Goal: Communication & Community: Answer question/provide support

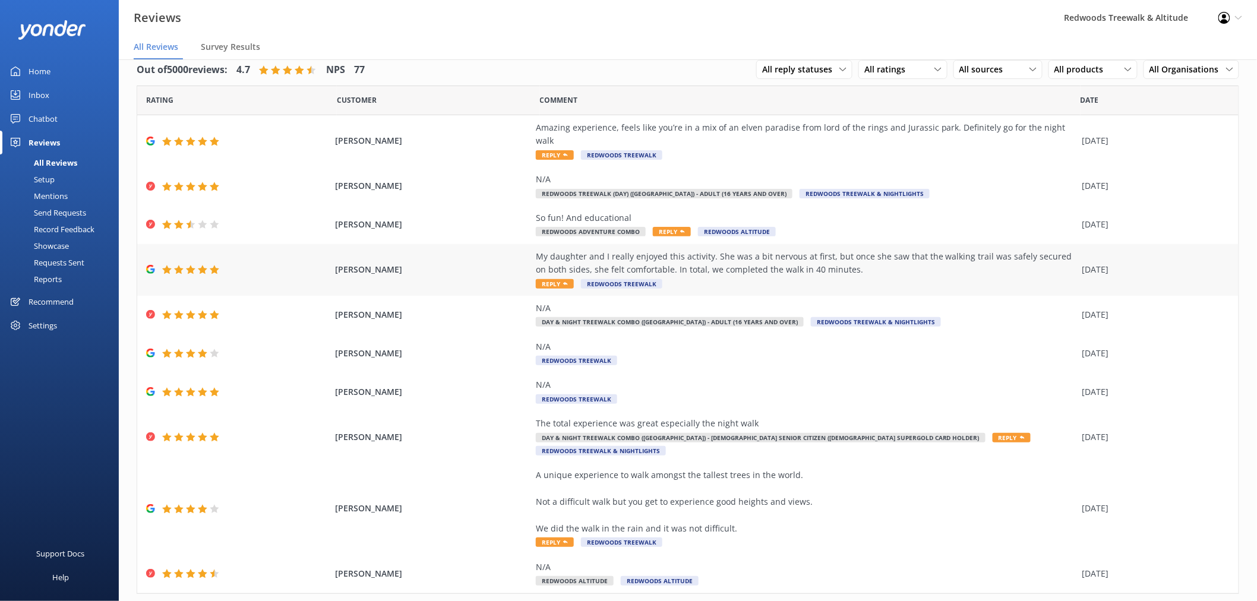
scroll to position [21, 0]
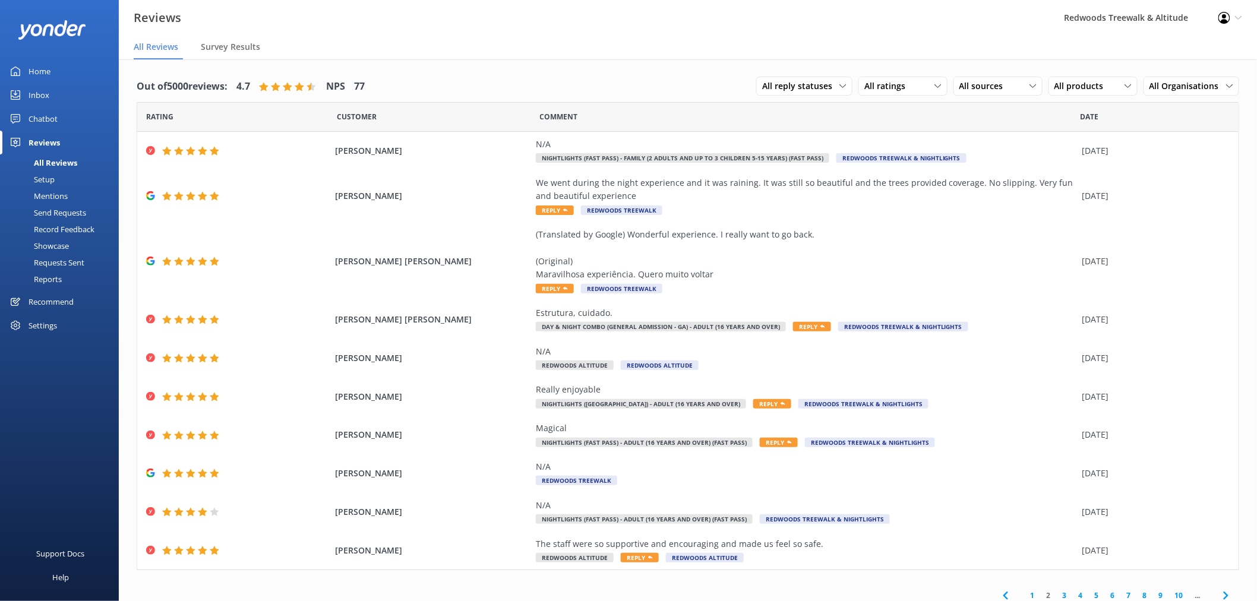
click at [67, 81] on link "Home" at bounding box center [59, 71] width 119 height 24
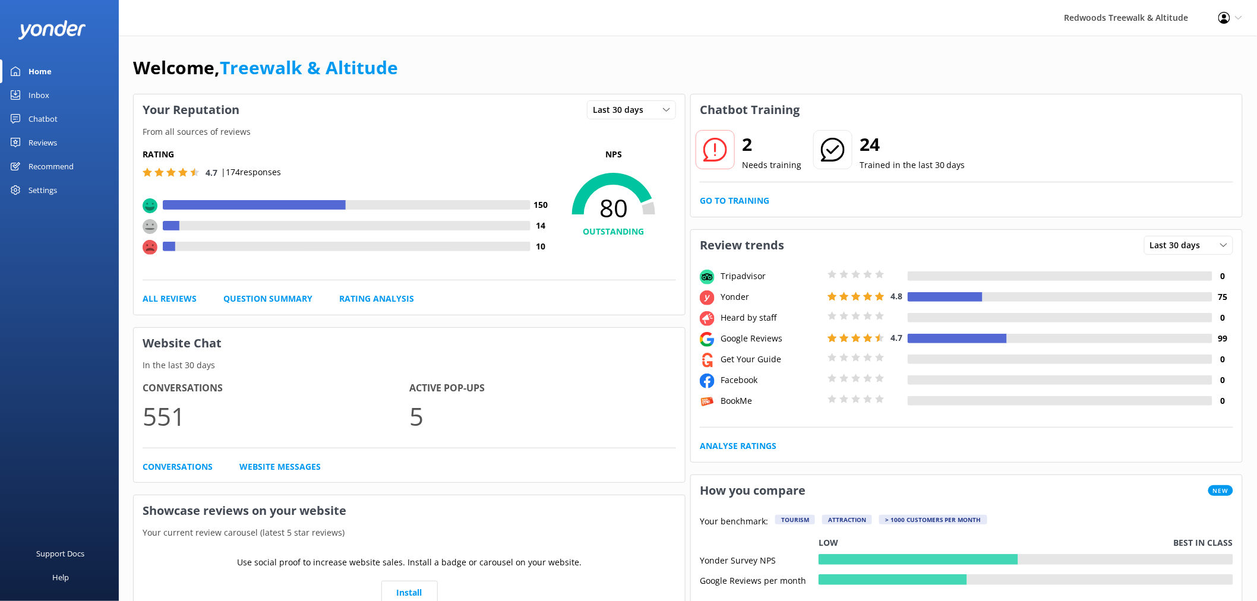
click at [62, 92] on link "Inbox" at bounding box center [59, 95] width 119 height 24
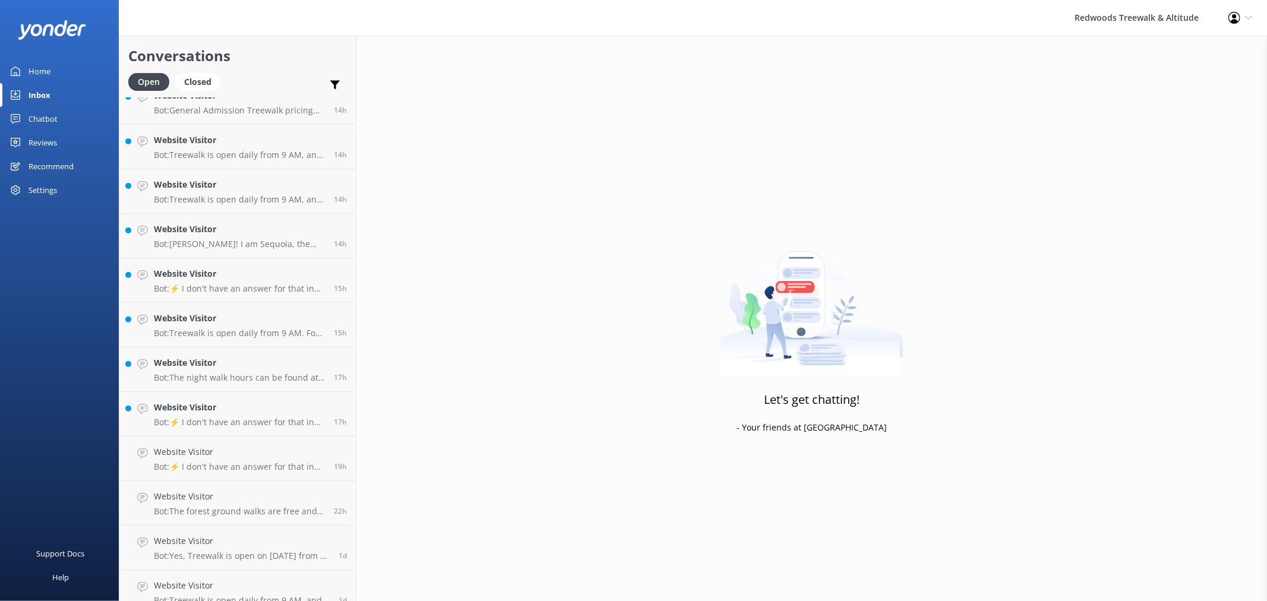
scroll to position [501, 0]
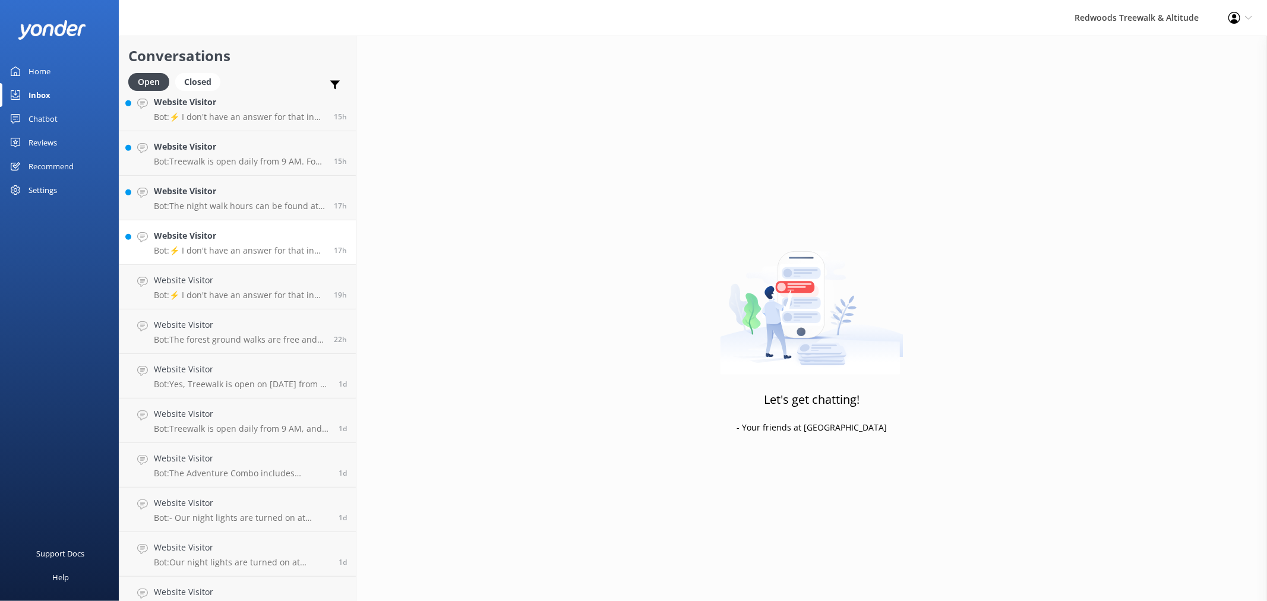
click at [220, 248] on p "Bot: ⚡ I don't have an answer for that in my knowledge base. Please try and rep…" at bounding box center [239, 250] width 171 height 11
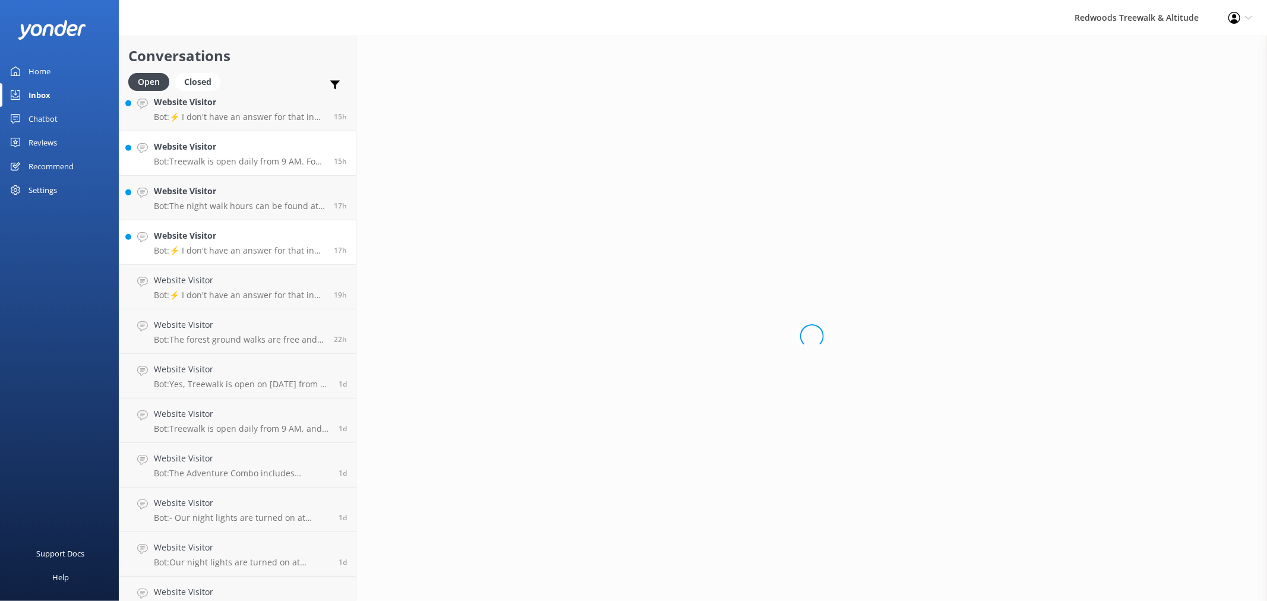
drag, startPoint x: 225, startPoint y: 200, endPoint x: 225, endPoint y: 160, distance: 39.2
click at [225, 199] on div "Website Visitor Bot: The night walk hours can be found at [DOMAIN_NAME][URL]." at bounding box center [239, 198] width 171 height 26
click at [225, 160] on p "Bot: Treewalk is open daily from 9 AM. For last ticket sold times, please check…" at bounding box center [239, 161] width 171 height 11
click at [232, 109] on div "Website Visitor Bot: ⚡ I don't have an answer for that in my knowledge base. Pl…" at bounding box center [239, 109] width 171 height 26
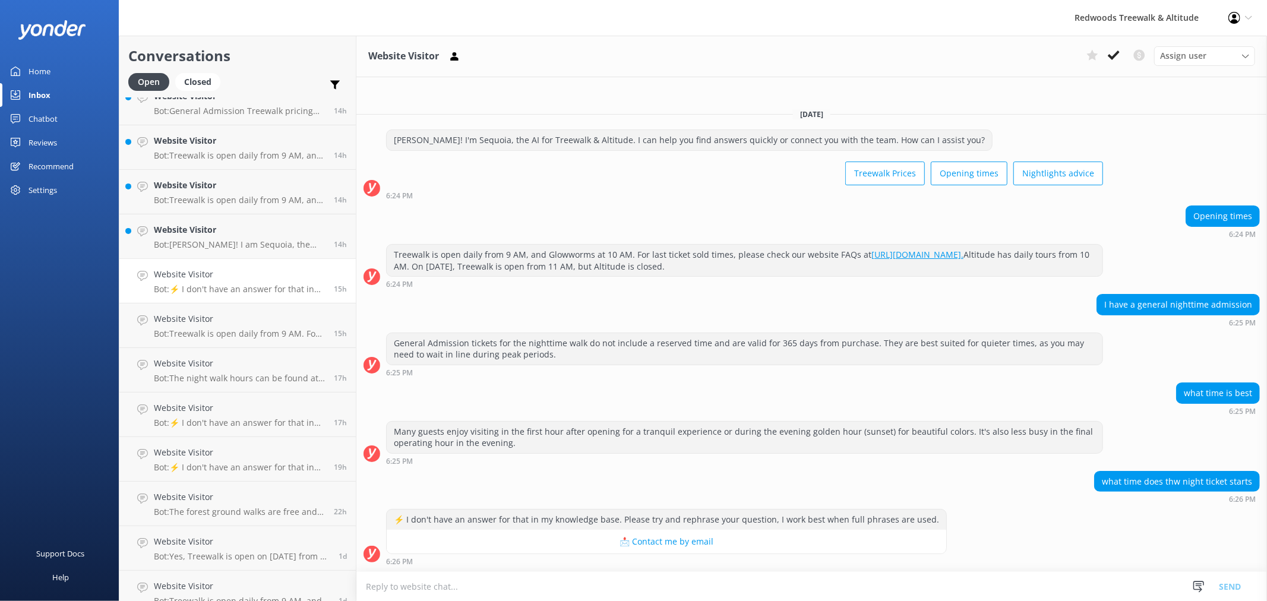
scroll to position [304, 0]
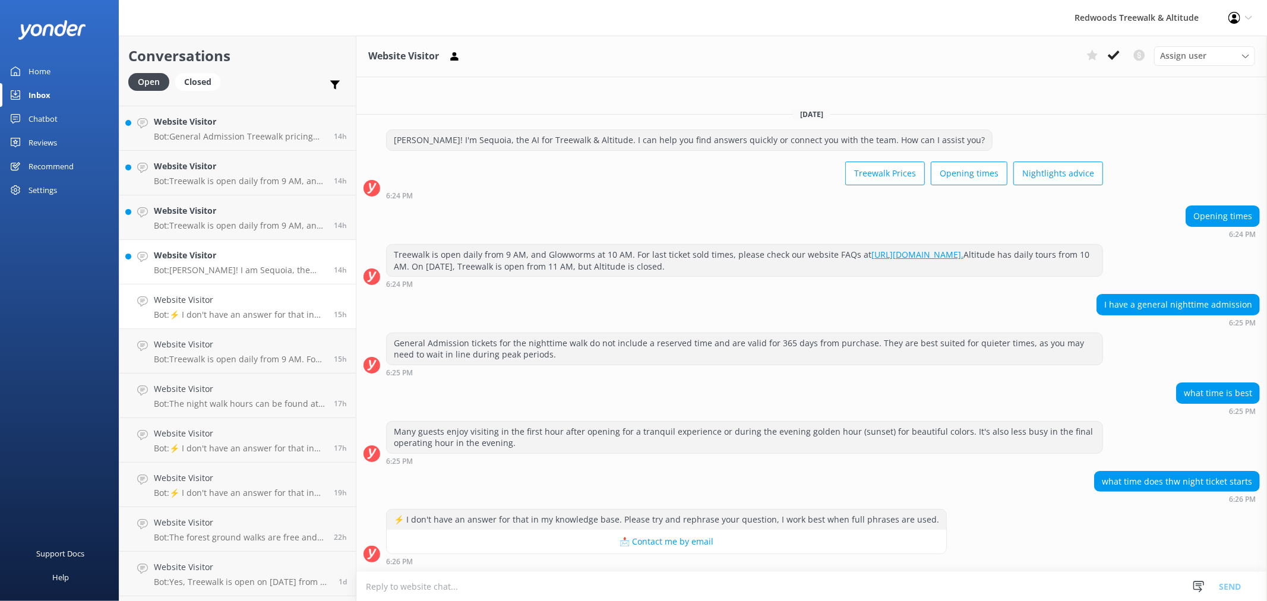
click at [221, 259] on h4 "Website Visitor" at bounding box center [239, 255] width 171 height 13
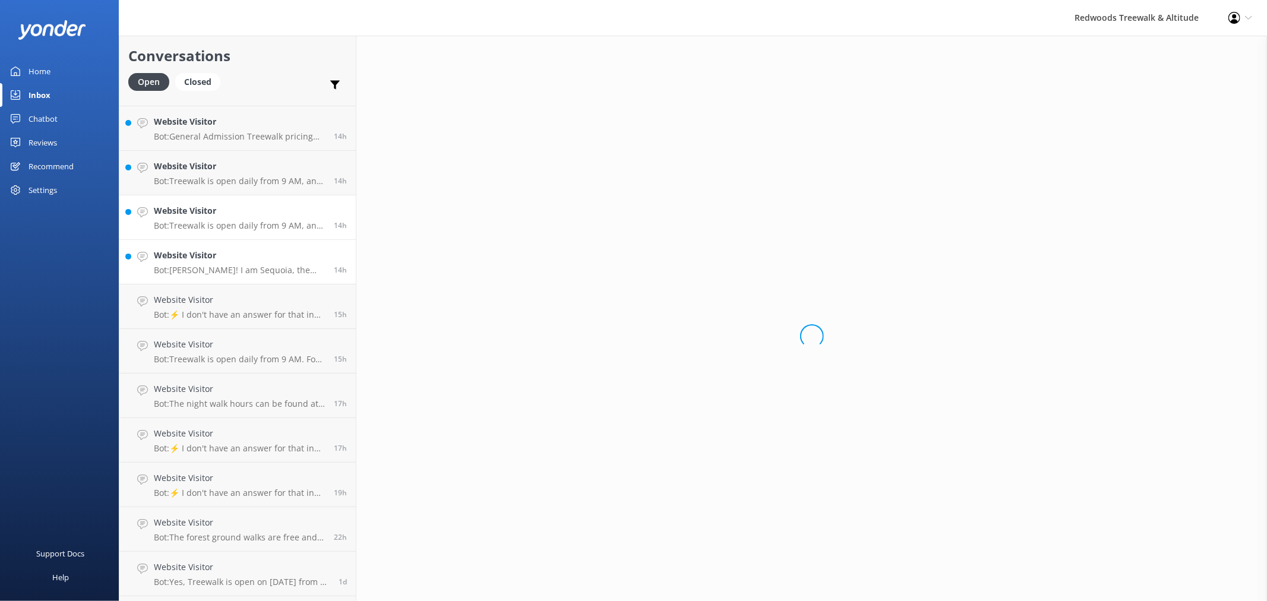
click at [215, 206] on h4 "Website Visitor" at bounding box center [239, 210] width 171 height 13
drag, startPoint x: 217, startPoint y: 181, endPoint x: 218, endPoint y: 175, distance: 6.0
click at [217, 180] on p "Bot: Treewalk is open daily from 9 AM, and Glowworms open at 10 AM. For last ti…" at bounding box center [239, 181] width 171 height 11
click at [218, 176] on p "Bot: Treewalk is open daily from 9 AM, and Glowworms open at 10 AM. For last ti…" at bounding box center [239, 181] width 171 height 11
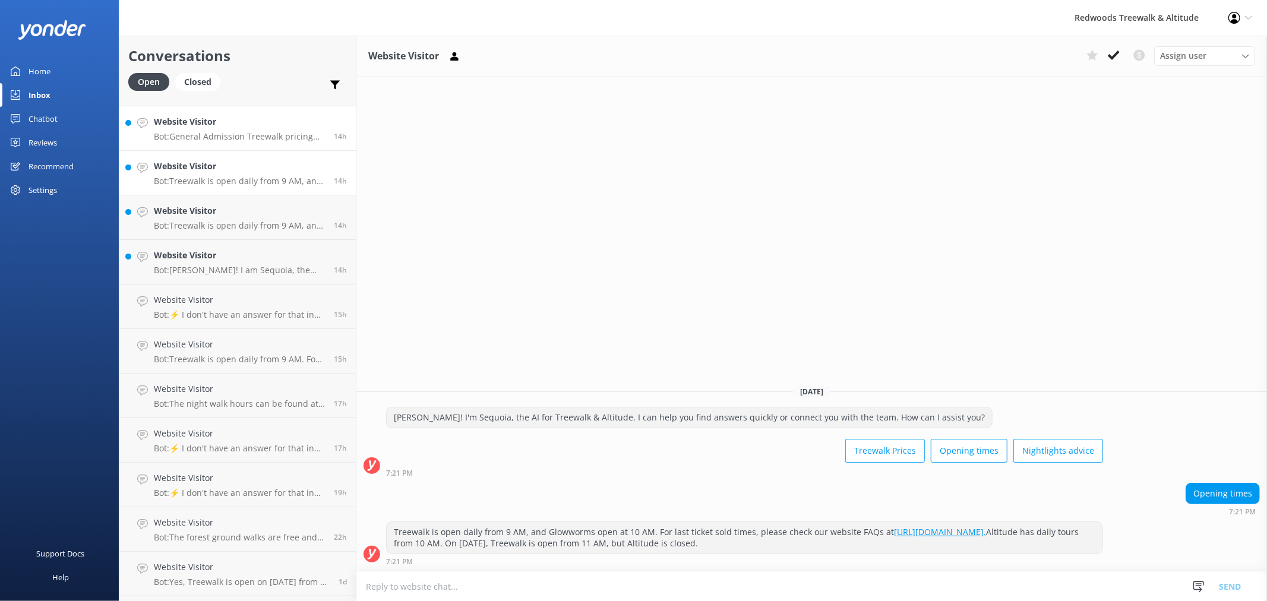
click at [226, 127] on h4 "Website Visitor" at bounding box center [239, 121] width 171 height 13
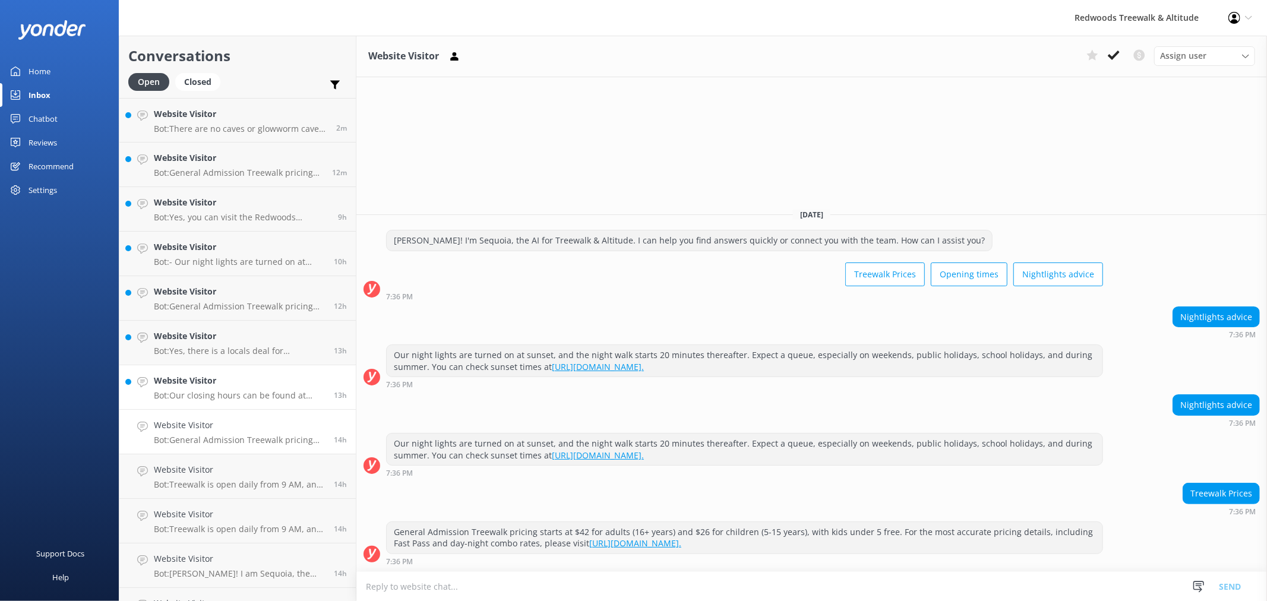
click at [173, 389] on div "Website Visitor Bot: Our closing hours can be found at [DOMAIN_NAME][URL]." at bounding box center [239, 387] width 171 height 26
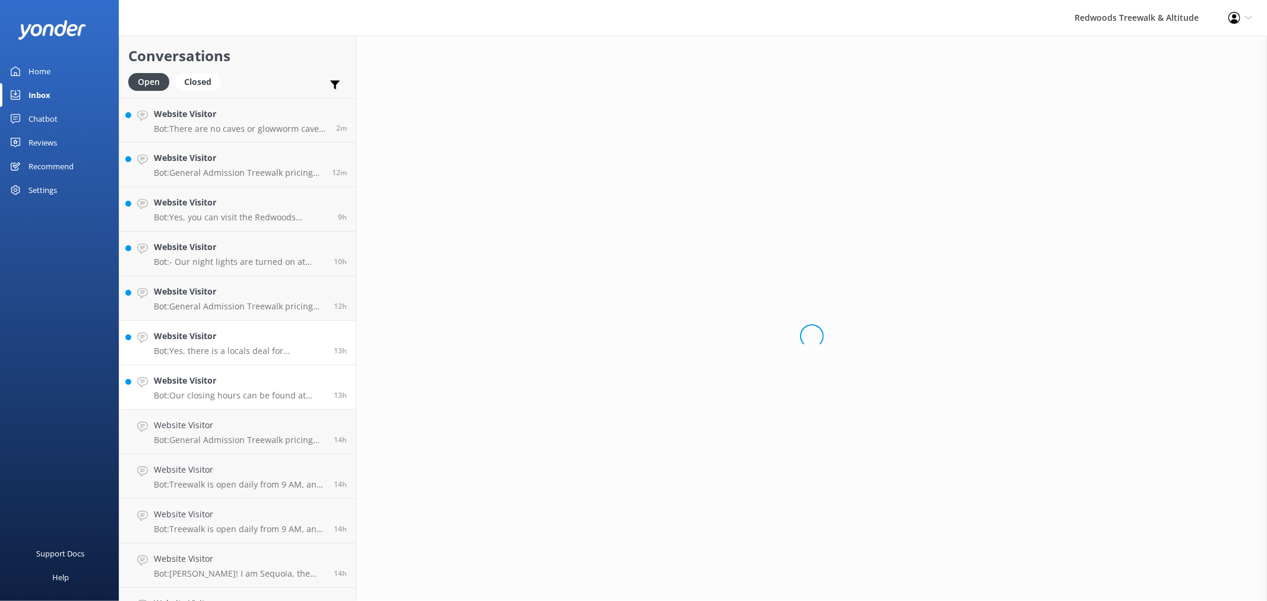
click at [187, 348] on p "Bot: Yes, there is a locals deal for Rotorua residents. A General Admission Tre…" at bounding box center [239, 351] width 171 height 11
click at [200, 277] on link "Website Visitor Bot: General Admission Treewalk pricing starts at $42 for adult…" at bounding box center [237, 298] width 236 height 45
click at [211, 232] on link "Website Visitor Bot: - Our night lights are turned on at sunset, and the night …" at bounding box center [237, 254] width 236 height 45
click at [213, 195] on link "Website Visitor Bot: Yes, you can visit the Redwoods Glowworms attraction. For …" at bounding box center [237, 209] width 236 height 45
click at [212, 138] on link "Website Visitor Bot: There are no caves or glowworm caves at [GEOGRAPHIC_DATA].…" at bounding box center [237, 120] width 236 height 45
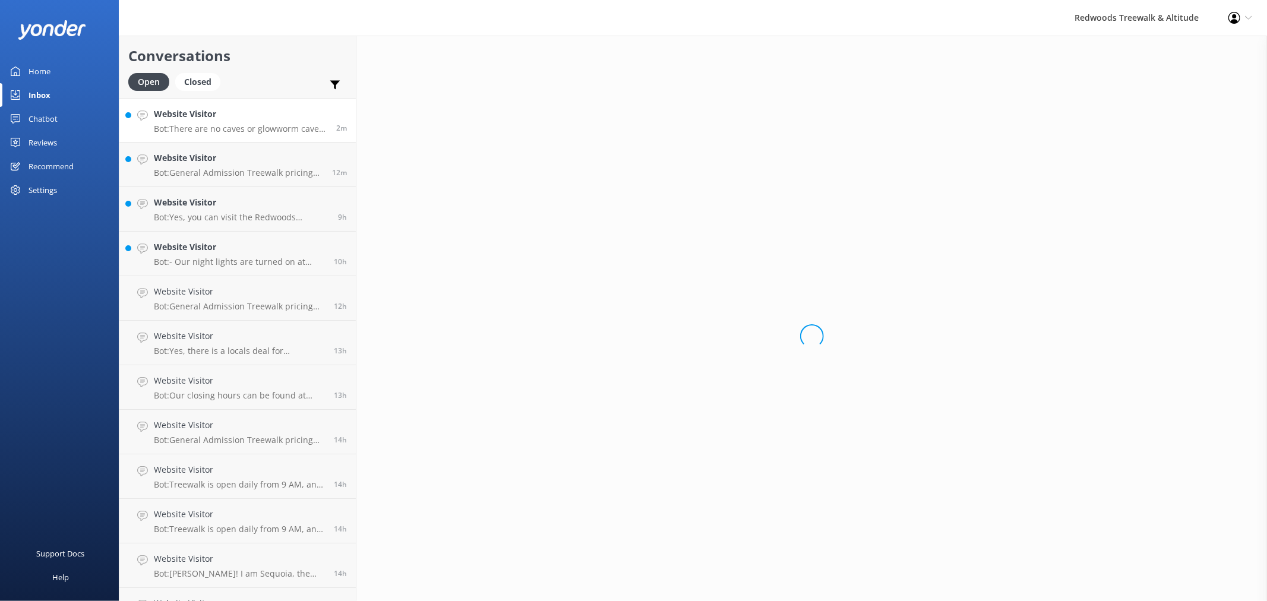
click at [219, 103] on link "Website Visitor Bot: There are no caves or glowworm caves at [GEOGRAPHIC_DATA].…" at bounding box center [237, 120] width 236 height 45
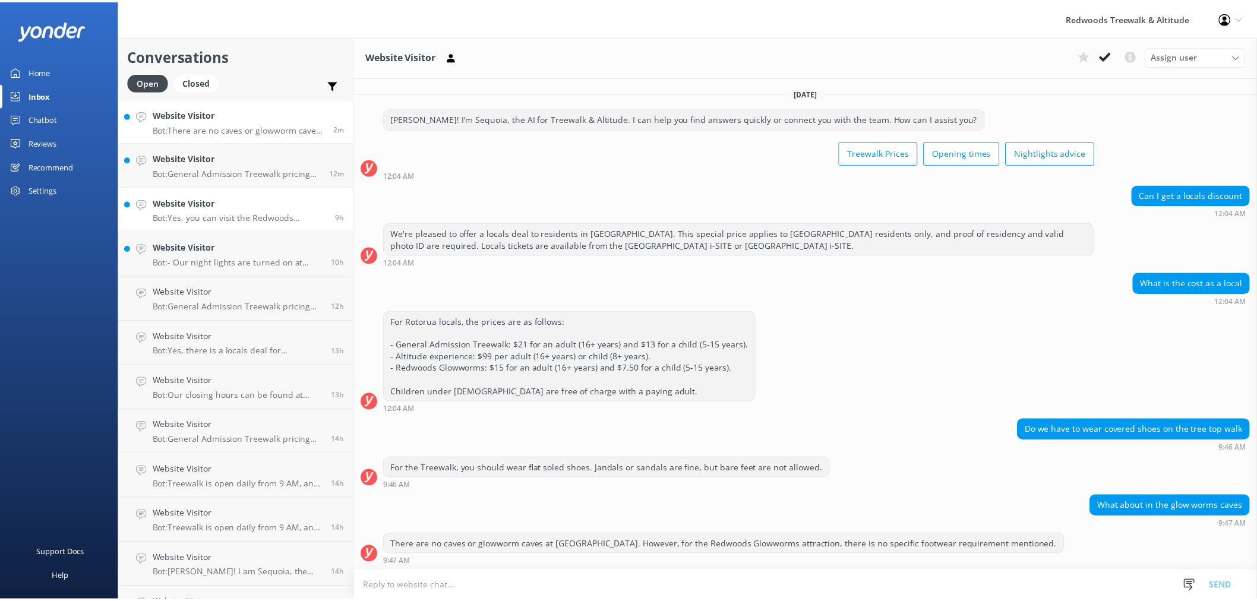
scroll to position [2, 0]
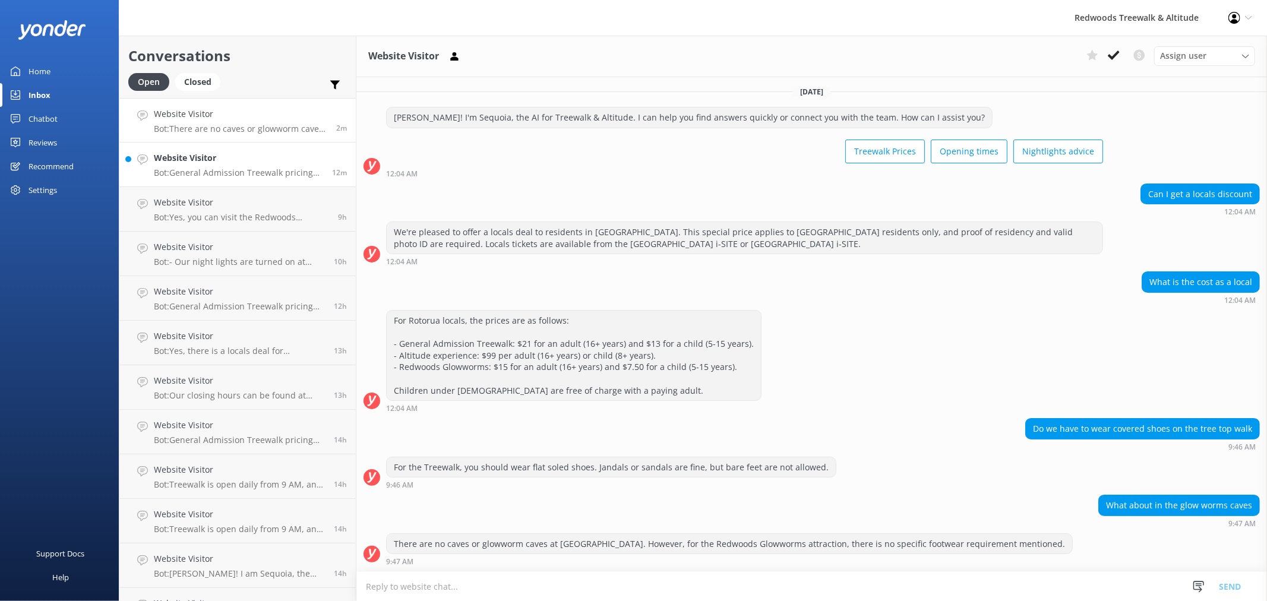
click at [220, 172] on p "Bot: General Admission Treewalk pricing starts at $42 for adults (16+ years) an…" at bounding box center [238, 173] width 169 height 11
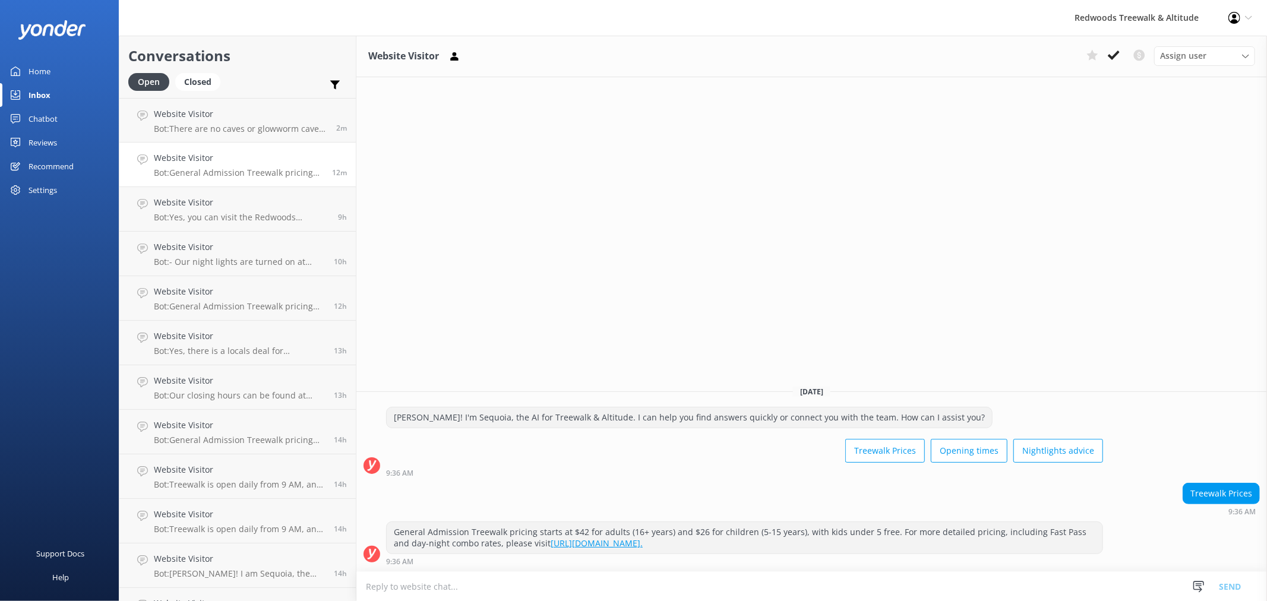
drag, startPoint x: 68, startPoint y: 74, endPoint x: 57, endPoint y: 29, distance: 46.5
click at [68, 74] on link "Home" at bounding box center [59, 71] width 119 height 24
